Goal: Check status: Check status

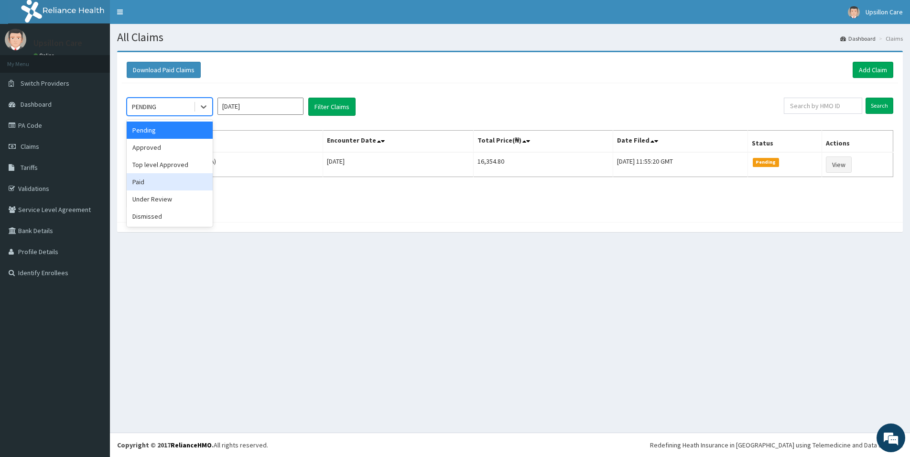
click at [166, 180] on div "Paid" at bounding box center [170, 181] width 86 height 17
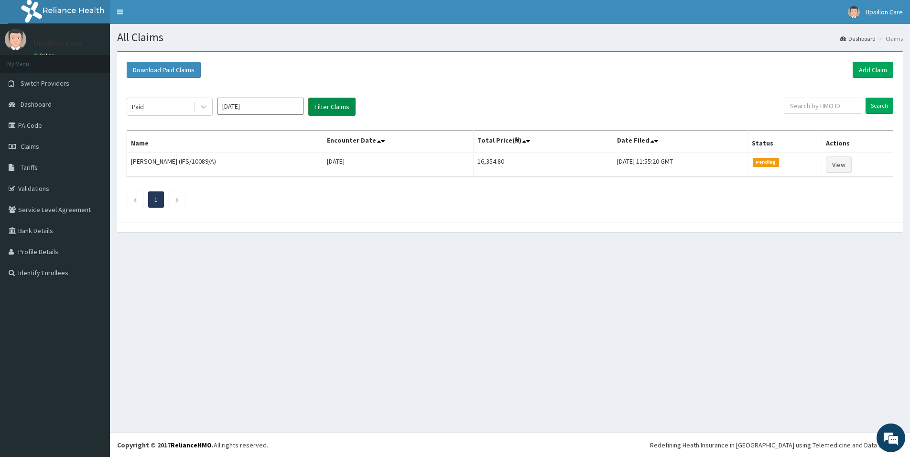
click at [330, 104] on button "Filter Claims" at bounding box center [331, 107] width 47 height 18
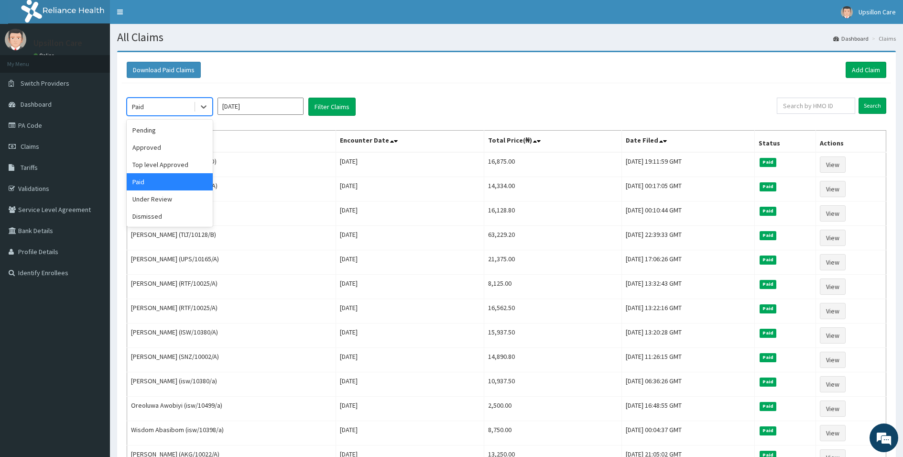
click at [173, 107] on div "Paid" at bounding box center [160, 106] width 66 height 15
click at [162, 164] on div "Top level Approved" at bounding box center [170, 164] width 86 height 17
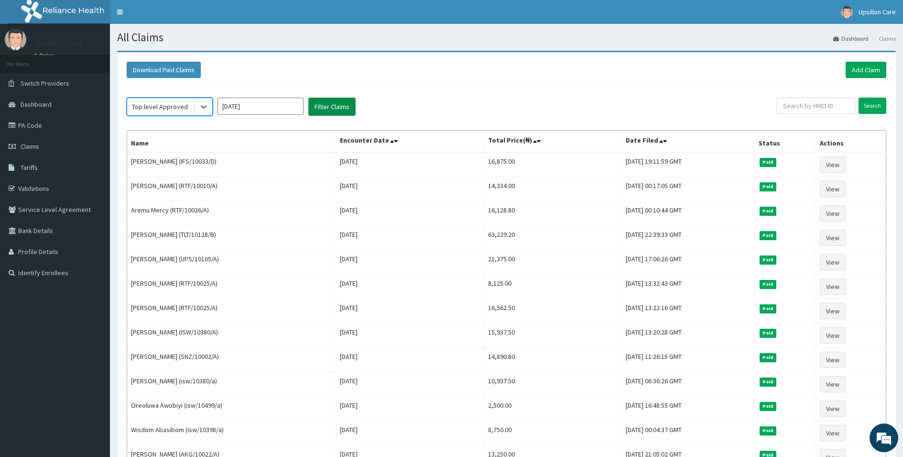
click at [334, 111] on button "Filter Claims" at bounding box center [331, 107] width 47 height 18
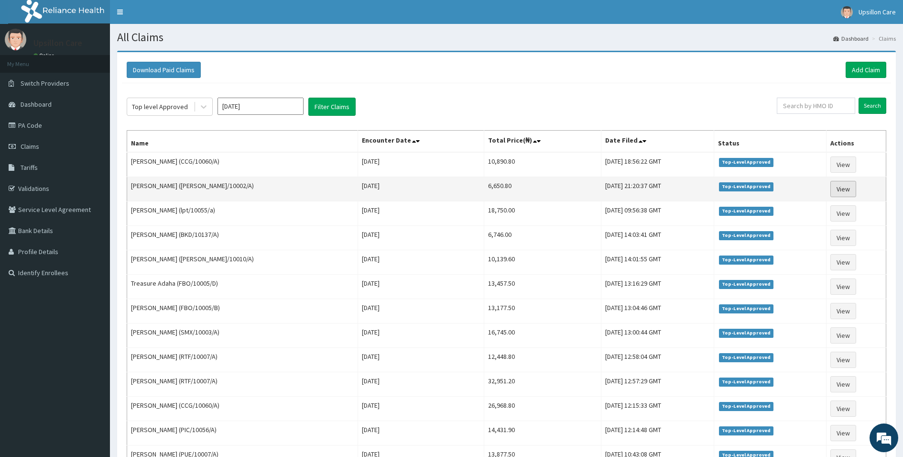
click at [838, 190] on link "View" at bounding box center [843, 189] width 26 height 16
